Goal: Task Accomplishment & Management: Manage account settings

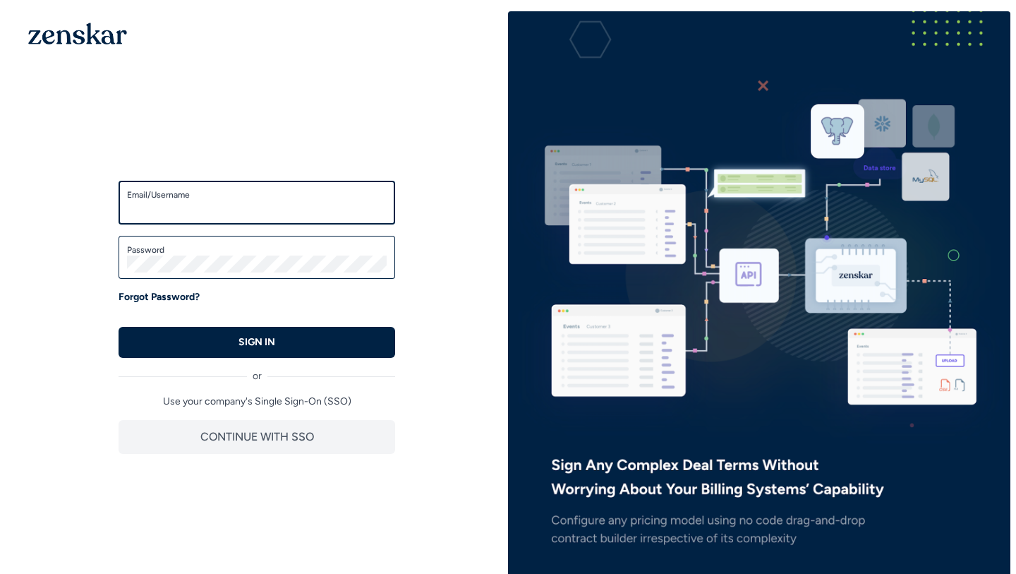
type input "**********"
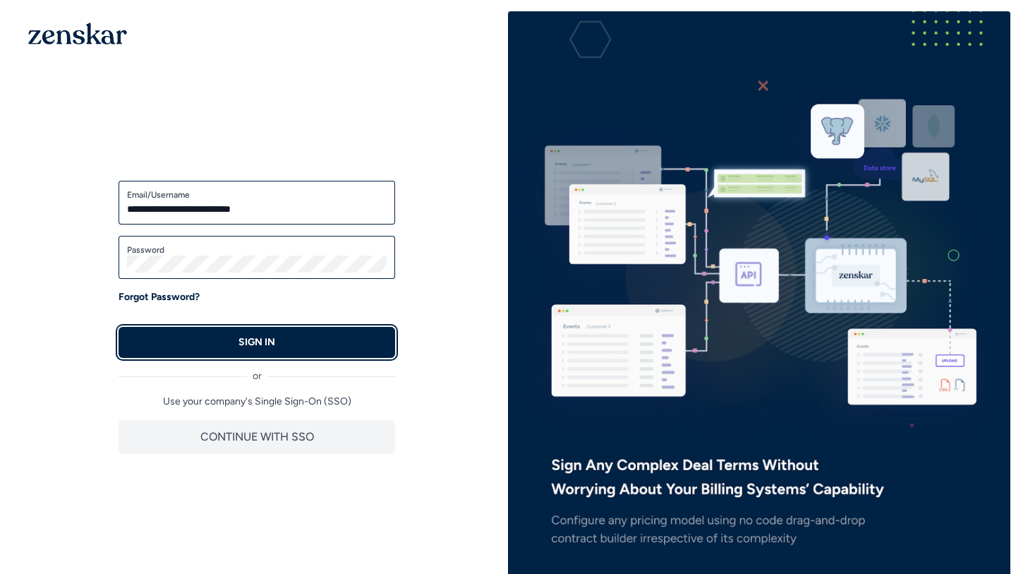
click at [327, 342] on button "SIGN IN" at bounding box center [257, 342] width 277 height 31
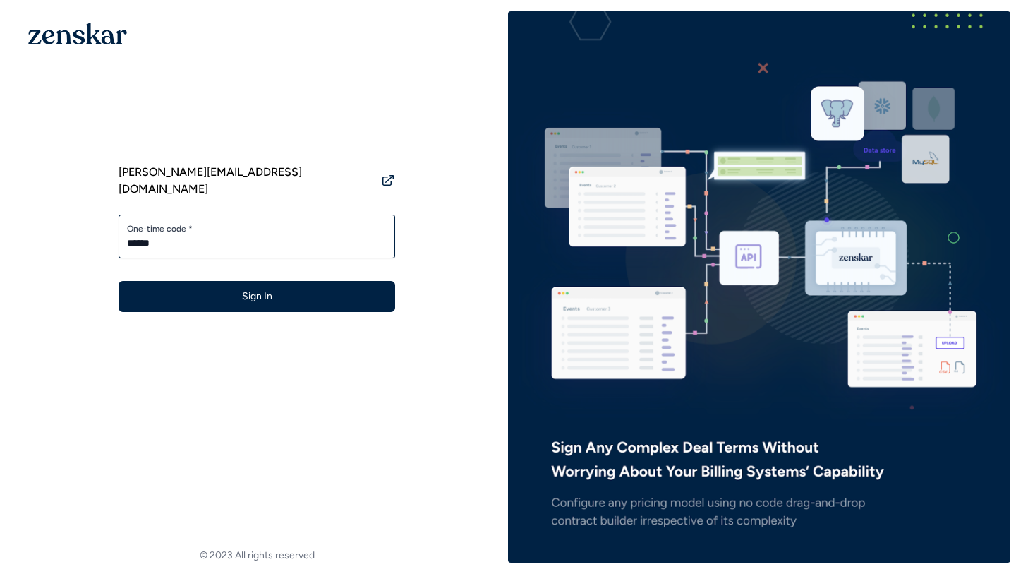
type input "******"
click at [277, 281] on button "Sign In" at bounding box center [257, 296] width 277 height 31
